Goal: Transaction & Acquisition: Purchase product/service

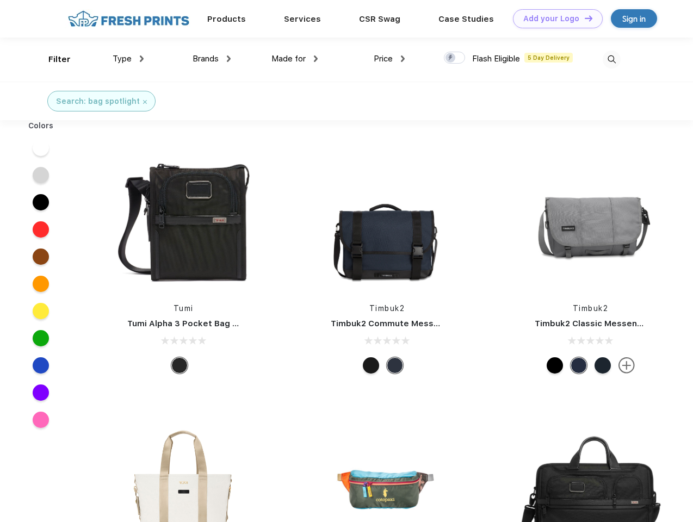
click at [554, 18] on link "Add your Logo Design Tool" at bounding box center [558, 18] width 90 height 19
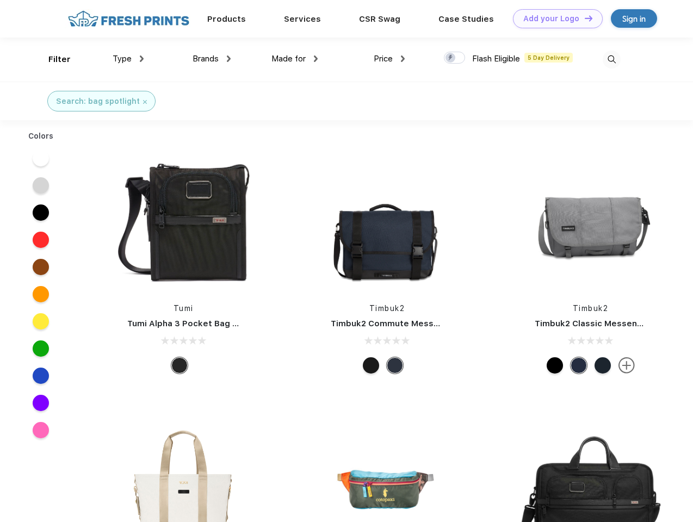
click at [0, 0] on div "Design Tool" at bounding box center [0, 0] width 0 height 0
click at [584, 18] on link "Add your Logo Design Tool" at bounding box center [558, 18] width 90 height 19
click at [52, 59] on div "Filter" at bounding box center [59, 59] width 22 height 13
click at [128, 59] on span "Type" at bounding box center [122, 59] width 19 height 10
click at [212, 59] on span "Brands" at bounding box center [206, 59] width 26 height 10
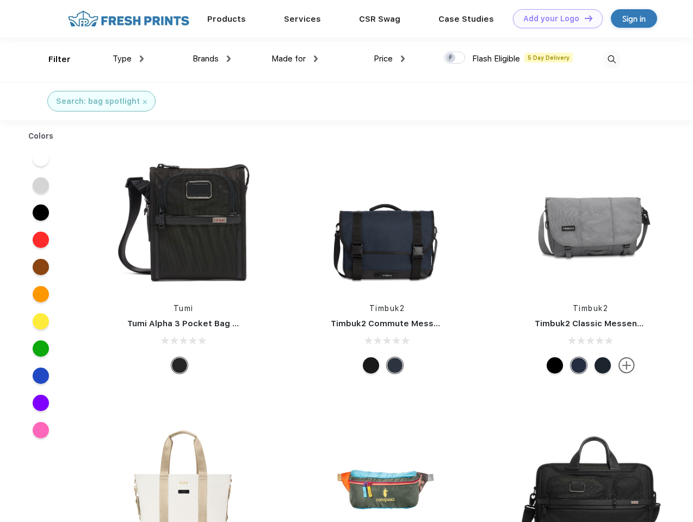
click at [295, 59] on span "Made for" at bounding box center [288, 59] width 34 height 10
click at [389, 59] on span "Price" at bounding box center [383, 59] width 19 height 10
click at [455, 58] on div at bounding box center [454, 58] width 21 height 12
click at [451, 58] on input "checkbox" at bounding box center [447, 54] width 7 height 7
click at [611, 59] on img at bounding box center [612, 60] width 18 height 18
